Goal: Task Accomplishment & Management: Manage account settings

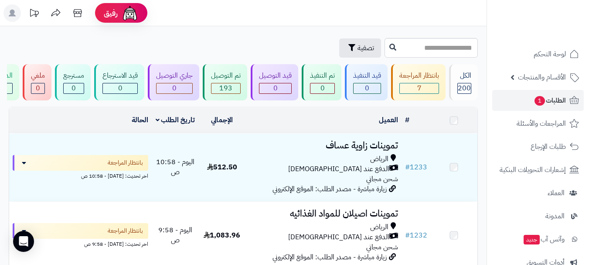
scroll to position [131, 0]
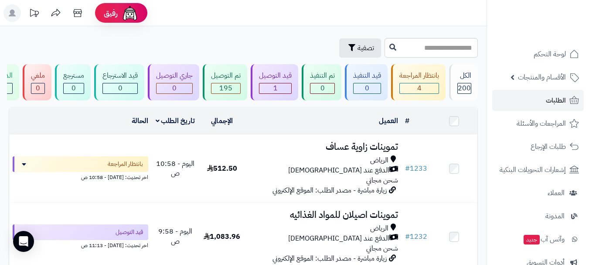
click at [293, 126] on div "العميل" at bounding box center [323, 121] width 149 height 10
click at [533, 101] on link "الطلبات" at bounding box center [538, 100] width 92 height 21
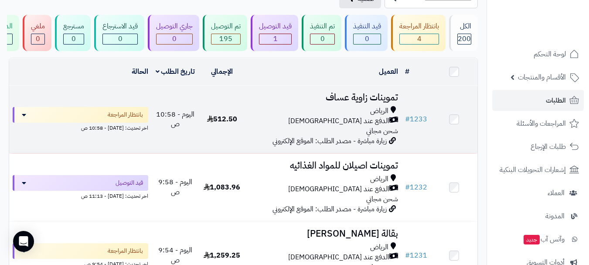
scroll to position [87, 0]
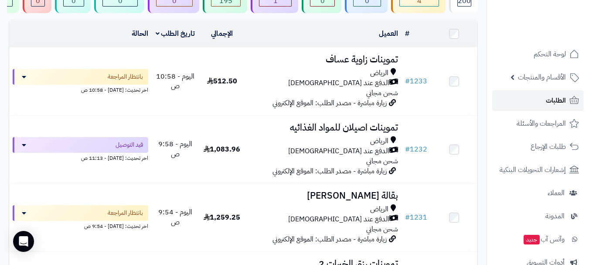
click at [531, 108] on link "الطلبات" at bounding box center [538, 100] width 92 height 21
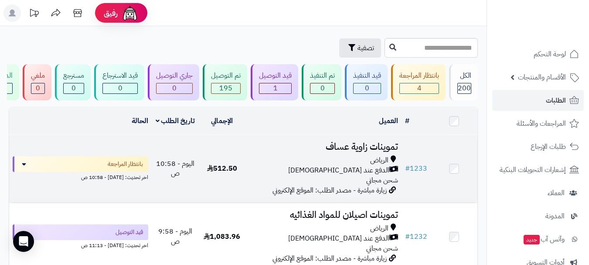
click at [213, 173] on tr "# 1233 تموينات زاوية [PERSON_NAME] الدفع عند الاستلام شحن مجاني زيارة مباشرة - …" at bounding box center [243, 169] width 468 height 68
click at [315, 152] on h3 "تموينات زاوية عساف" at bounding box center [323, 147] width 149 height 10
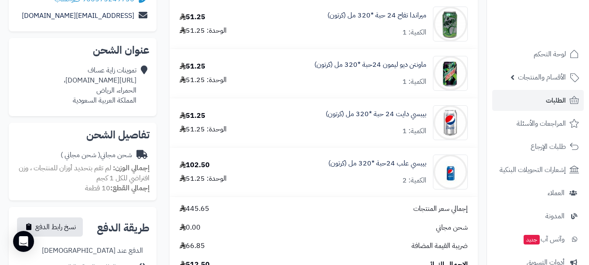
scroll to position [174, 0]
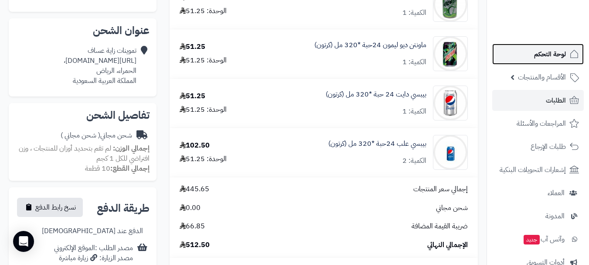
click at [551, 54] on span "لوحة التحكم" at bounding box center [550, 54] width 32 height 12
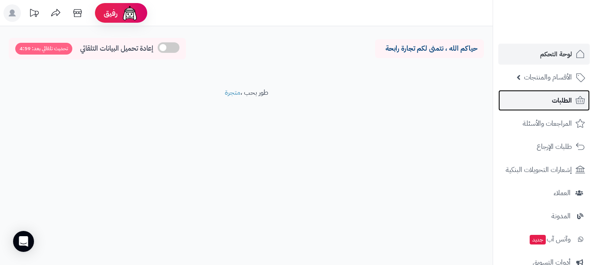
click at [550, 101] on link "الطلبات" at bounding box center [545, 100] width 92 height 21
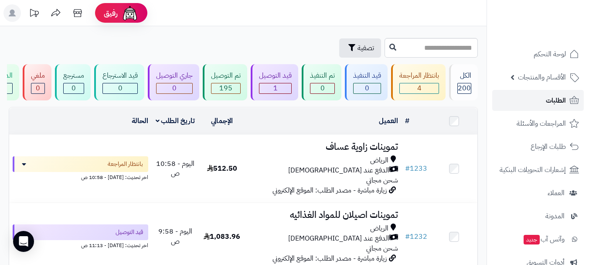
click at [545, 98] on link "الطلبات" at bounding box center [538, 100] width 92 height 21
